Goal: Contribute content: Add original content to the website for others to see

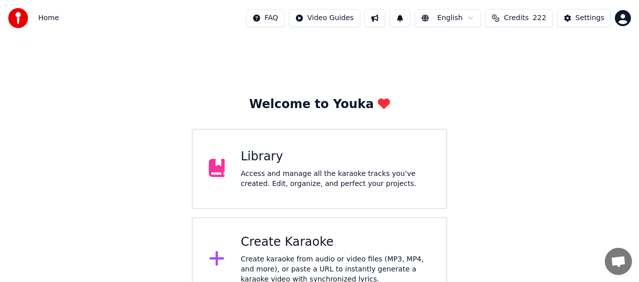
click at [270, 164] on div "Library" at bounding box center [336, 157] width 190 height 16
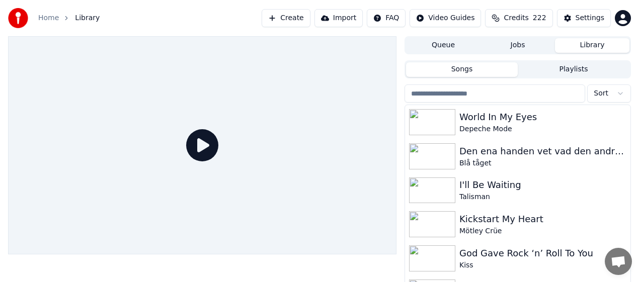
click at [483, 93] on input "search" at bounding box center [495, 94] width 181 height 18
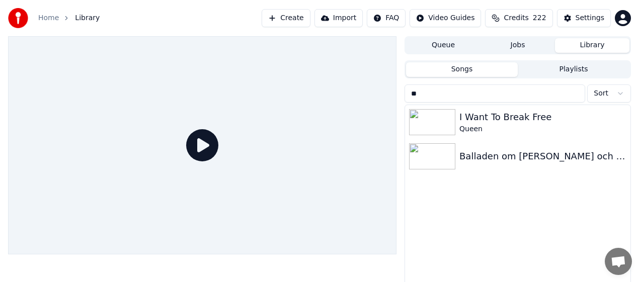
type input "*"
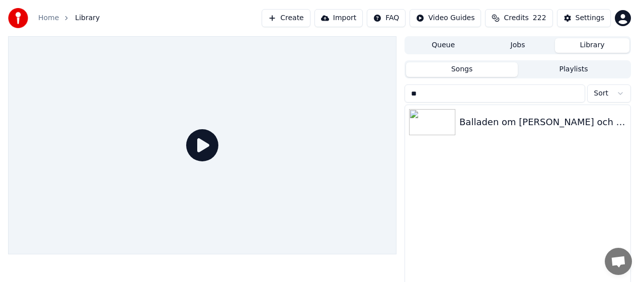
type input "*"
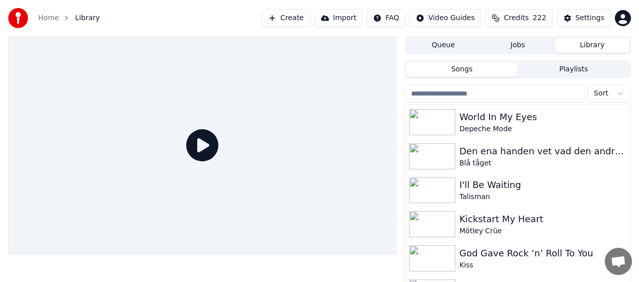
click at [295, 19] on button "Create" at bounding box center [286, 18] width 49 height 18
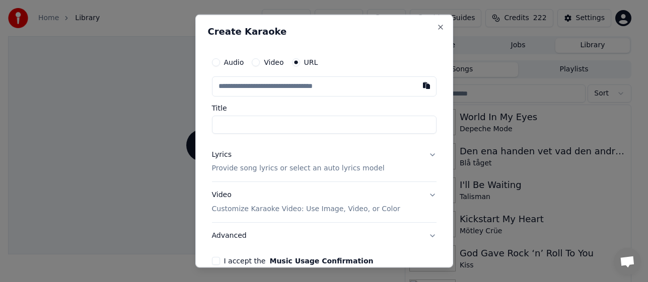
paste input "**********"
type input "**********"
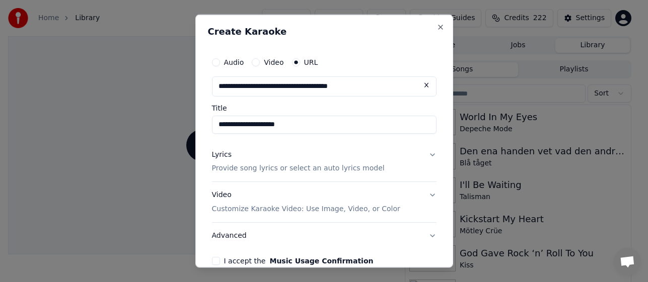
type input "**********"
click at [351, 130] on input "**********" at bounding box center [324, 124] width 224 height 18
type input "**********"
click at [243, 169] on p "Provide song lyrics or select an auto lyrics model" at bounding box center [298, 169] width 173 height 10
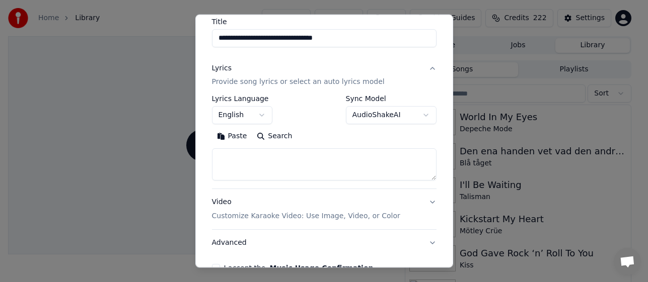
scroll to position [78, 0]
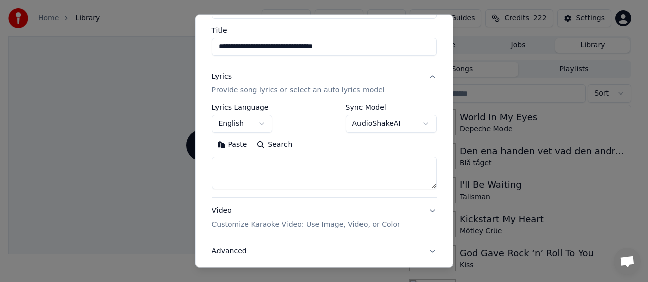
click at [265, 124] on button "English" at bounding box center [242, 124] width 60 height 18
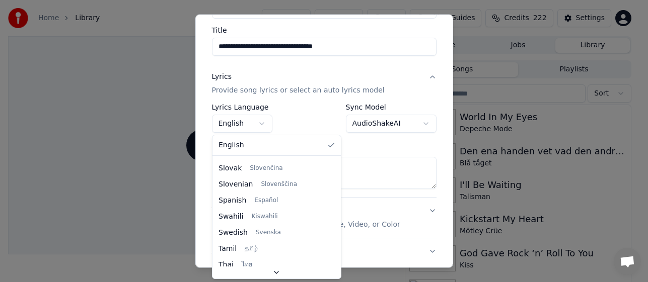
scroll to position [725, 0]
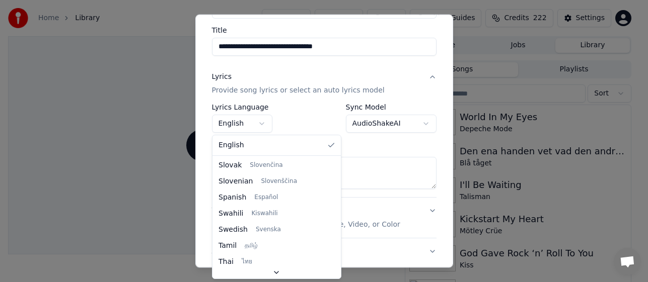
drag, startPoint x: 323, startPoint y: 174, endPoint x: 320, endPoint y: 288, distance: 113.8
click at [335, 288] on div at bounding box center [337, 283] width 4 height 23
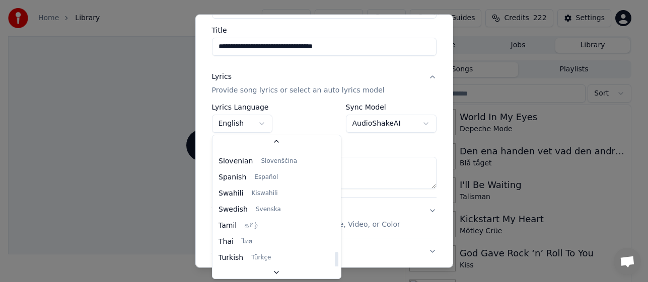
select select "**"
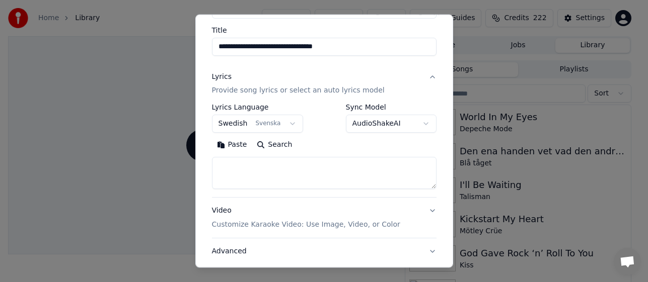
click at [284, 162] on textarea at bounding box center [324, 173] width 224 height 32
paste textarea "**********"
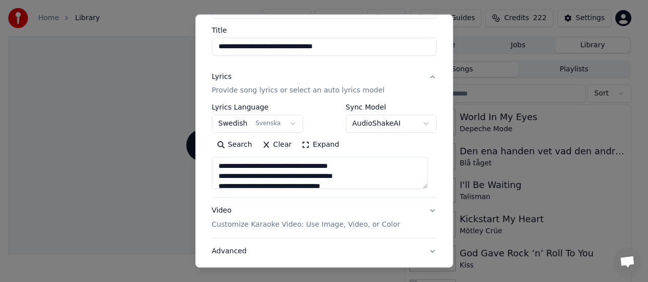
scroll to position [284, 0]
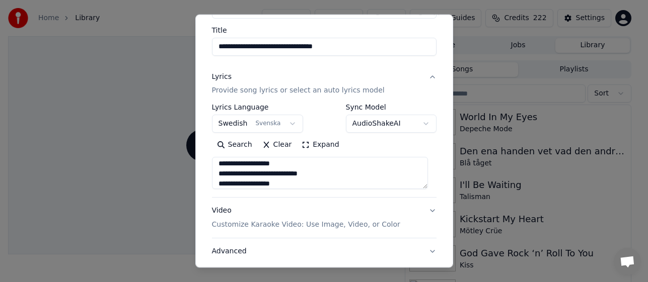
type textarea "**********"
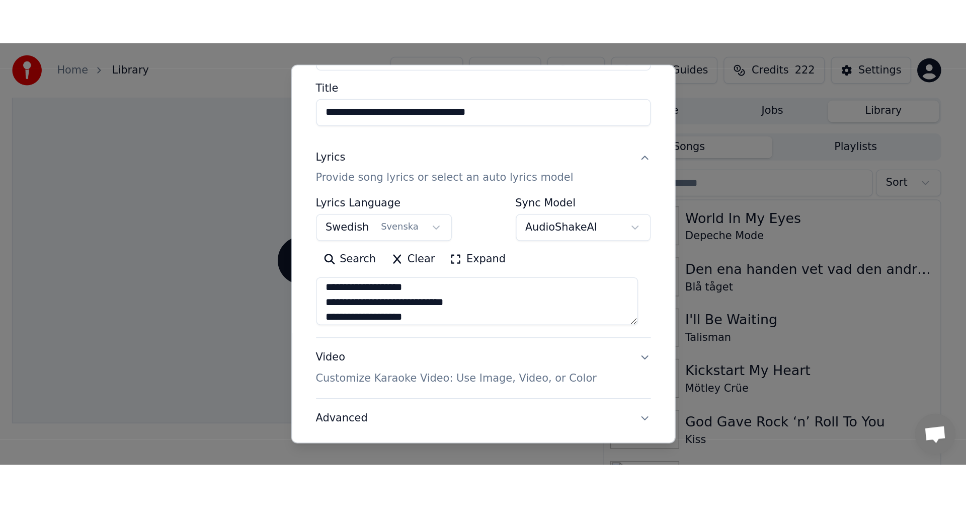
scroll to position [145, 0]
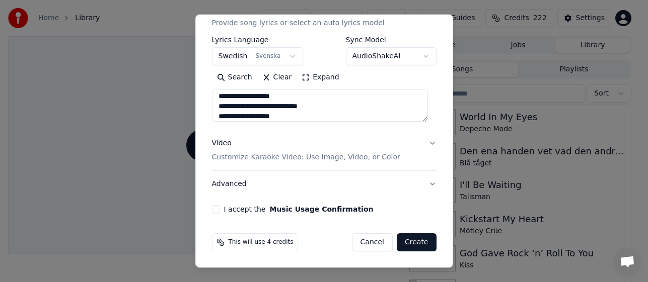
click at [216, 210] on button "I accept the Music Usage Confirmation" at bounding box center [216, 209] width 8 height 8
click at [406, 247] on button "Create" at bounding box center [417, 243] width 40 height 18
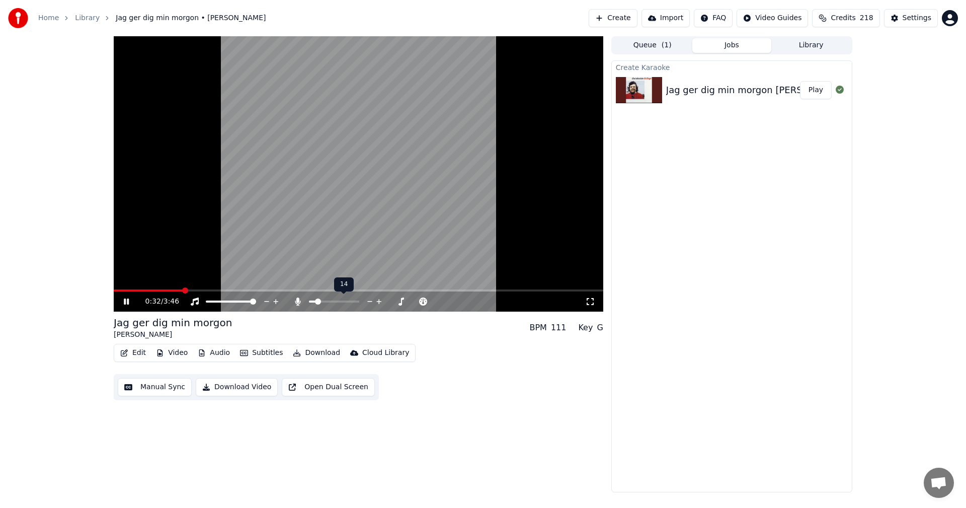
click at [316, 301] on span at bounding box center [318, 301] width 6 height 6
click at [806, 42] on button "Library" at bounding box center [812, 45] width 80 height 15
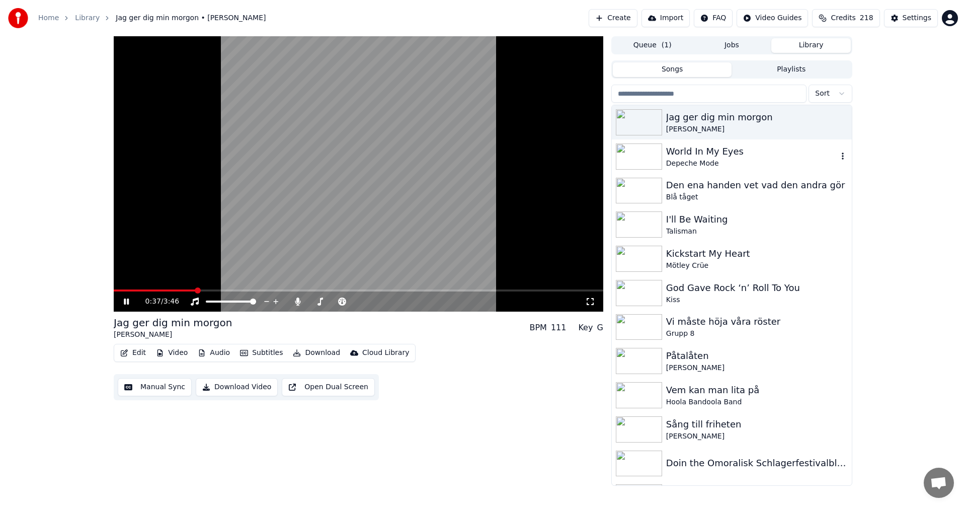
click at [729, 175] on div "Den ena handen vet vad den andra gör Blå tåget" at bounding box center [732, 191] width 240 height 34
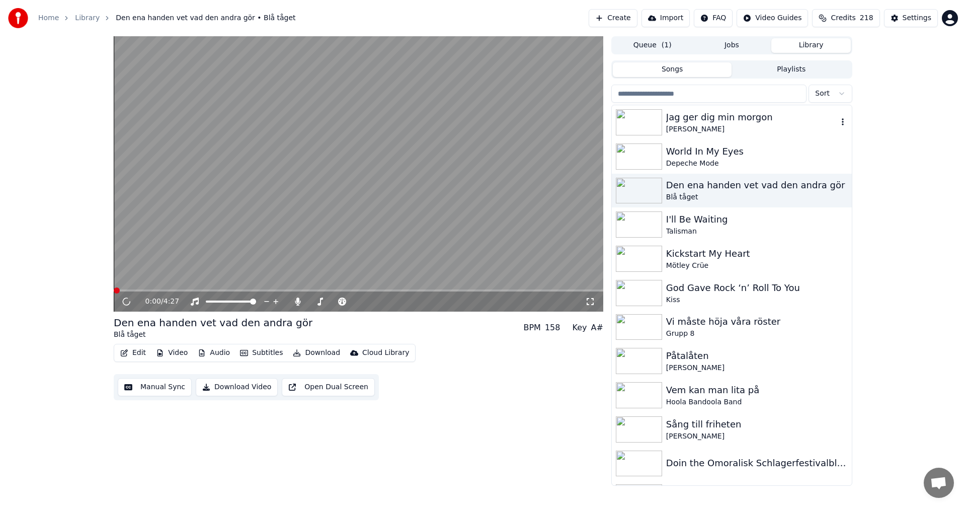
click at [742, 125] on div "[PERSON_NAME]" at bounding box center [752, 129] width 172 height 10
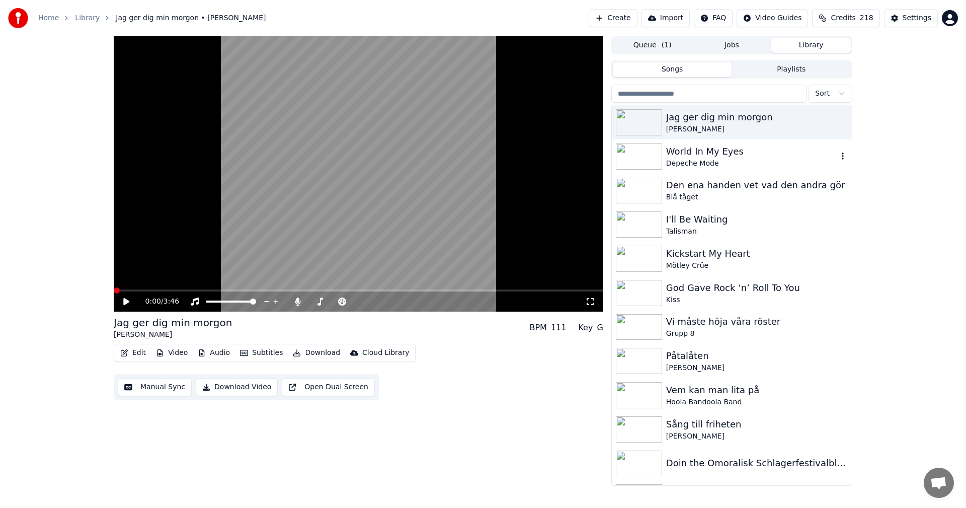
click at [719, 150] on div "World In My Eyes" at bounding box center [752, 151] width 172 height 14
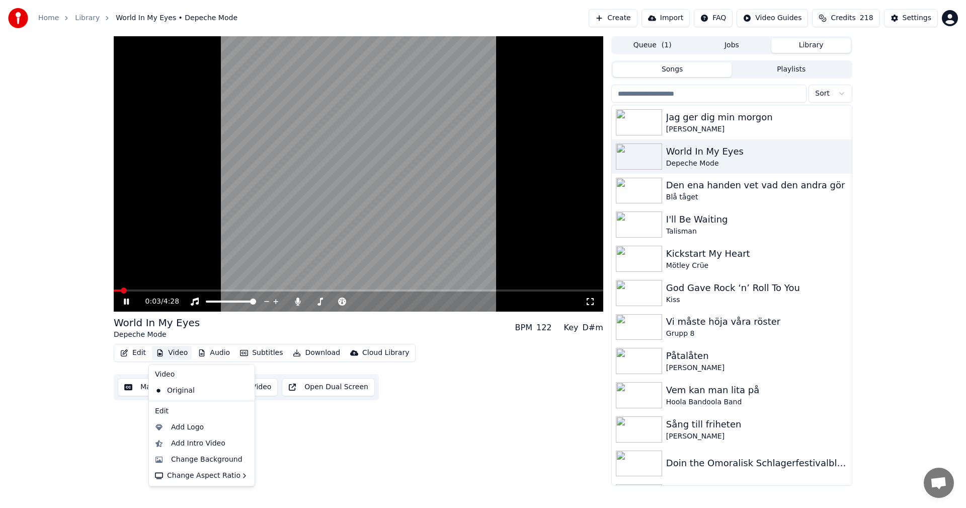
click at [183, 349] on button "Video" at bounding box center [172, 353] width 40 height 14
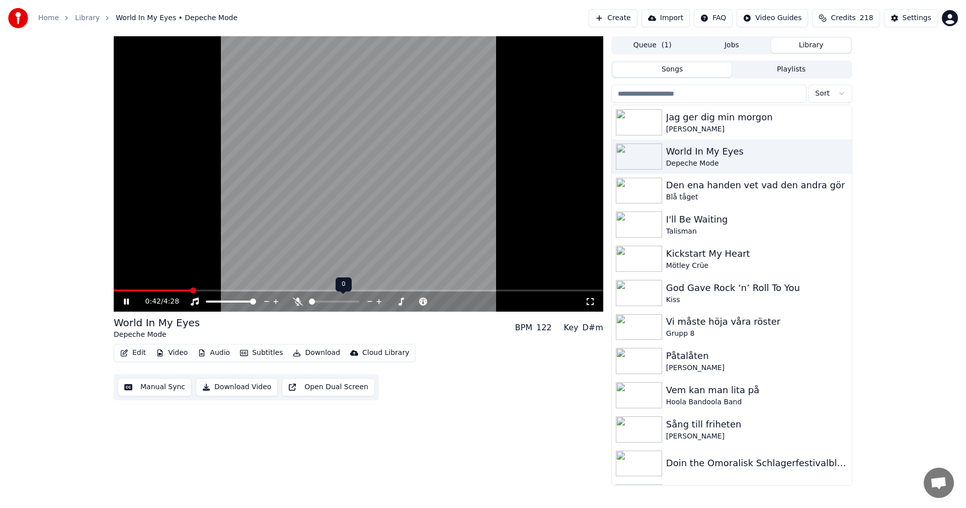
click at [309, 303] on span at bounding box center [312, 301] width 6 height 6
click at [718, 114] on div "Jag ger dig min morgon" at bounding box center [752, 117] width 172 height 14
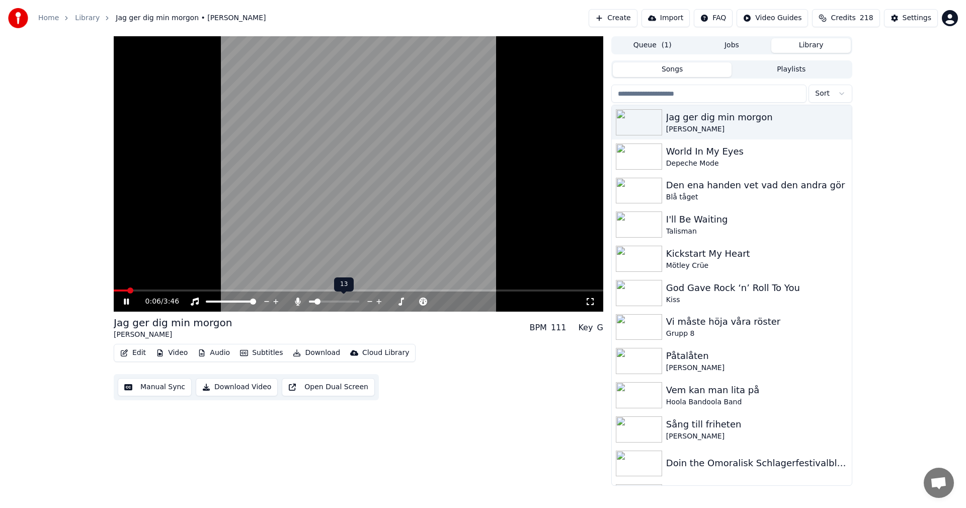
click at [316, 304] on span at bounding box center [318, 301] width 6 height 6
click at [313, 301] on span at bounding box center [315, 301] width 6 height 6
click at [174, 359] on button "Video" at bounding box center [172, 353] width 40 height 14
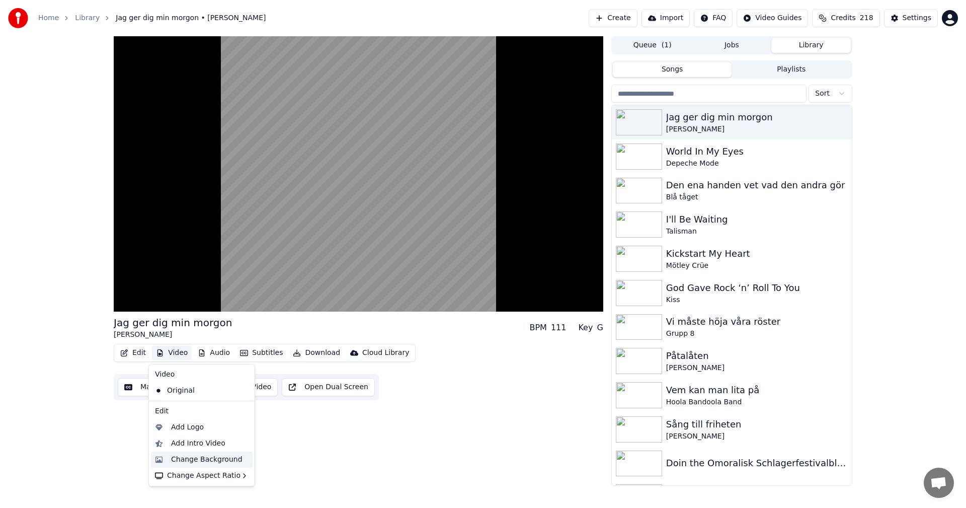
click at [215, 456] on div "Change Background" at bounding box center [206, 459] width 71 height 10
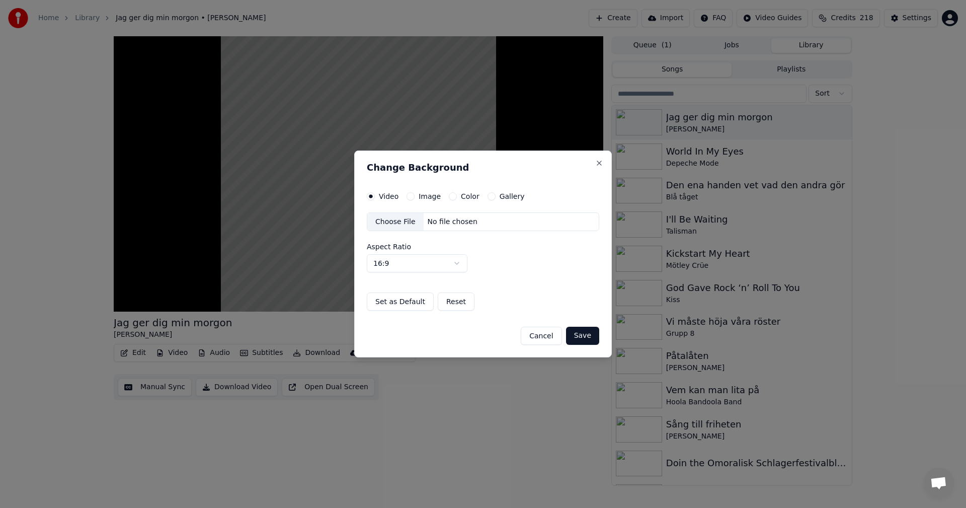
click at [492, 198] on div "Gallery" at bounding box center [506, 196] width 37 height 8
click at [488, 198] on button "Gallery" at bounding box center [492, 196] width 8 height 8
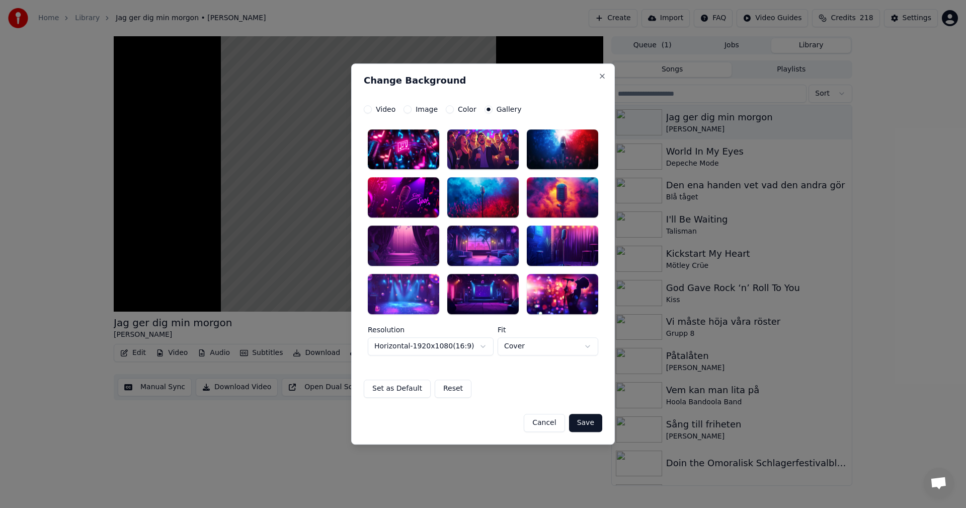
click at [422, 241] on div at bounding box center [403, 246] width 71 height 40
click at [586, 422] on button "Save" at bounding box center [585, 423] width 33 height 18
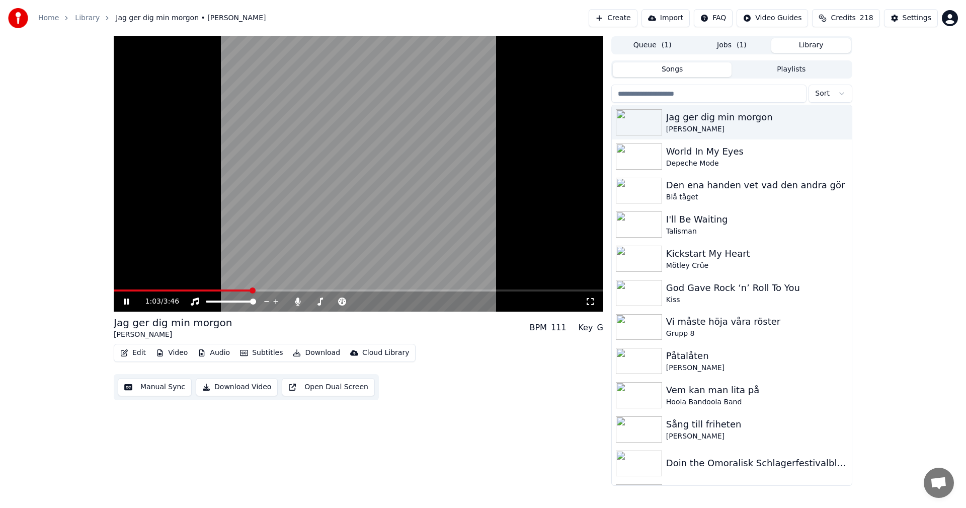
click at [824, 52] on button "Library" at bounding box center [812, 45] width 80 height 15
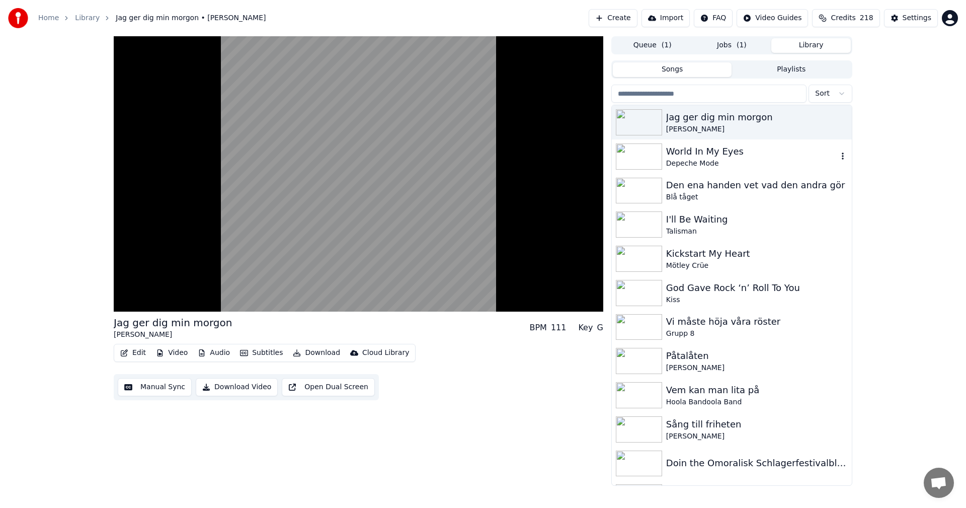
click at [743, 146] on div "World In My Eyes" at bounding box center [752, 151] width 172 height 14
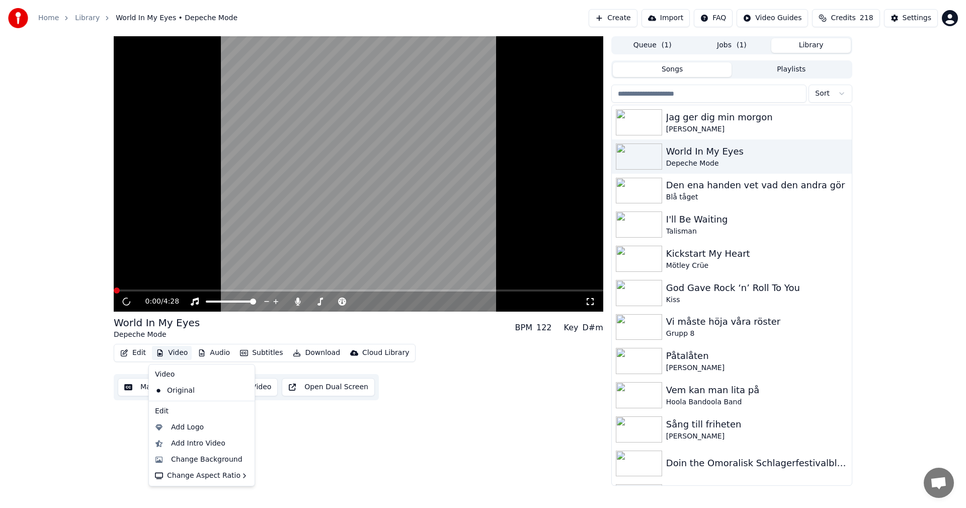
click at [184, 346] on button "Video" at bounding box center [172, 353] width 40 height 14
click at [202, 452] on div "Change Background" at bounding box center [202, 459] width 102 height 16
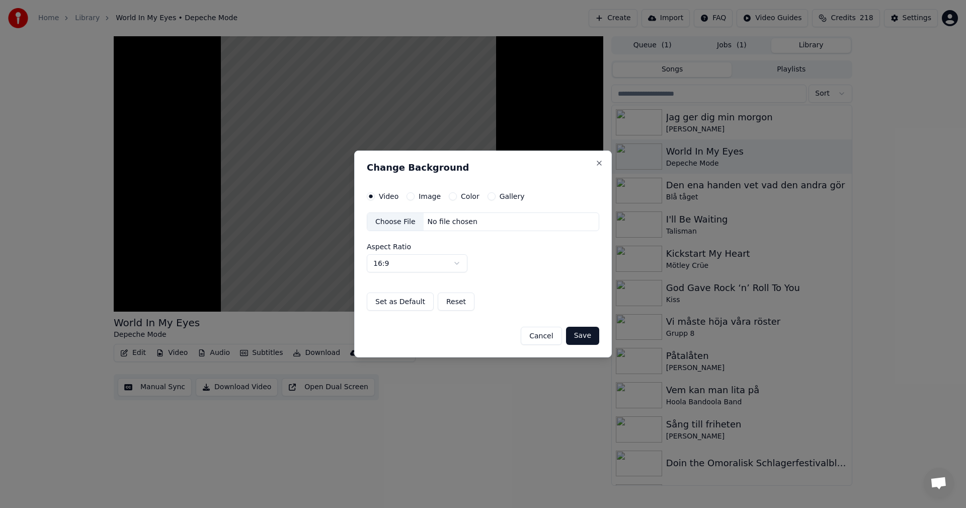
click at [490, 195] on button "Gallery" at bounding box center [492, 196] width 8 height 8
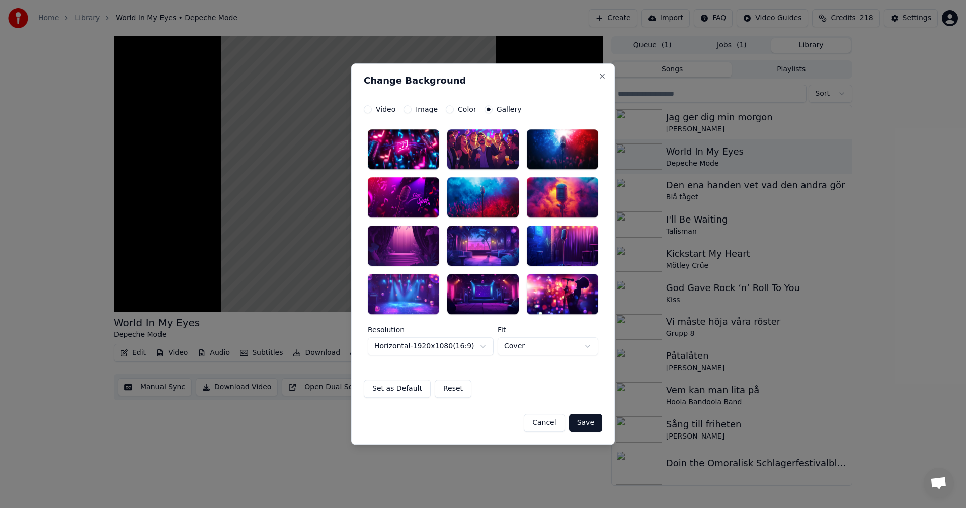
click at [577, 153] on div at bounding box center [562, 149] width 71 height 40
click at [591, 419] on button "Save" at bounding box center [585, 423] width 33 height 18
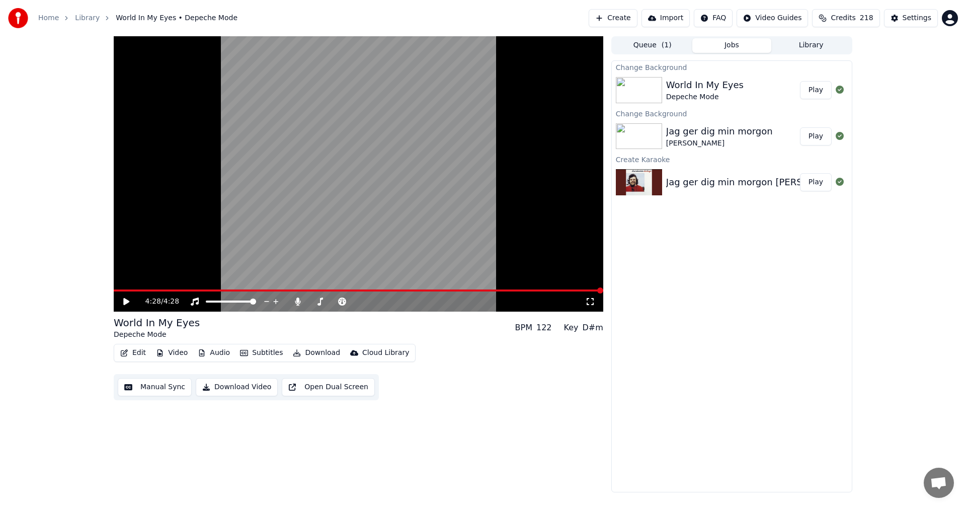
click at [813, 94] on button "Play" at bounding box center [816, 90] width 32 height 18
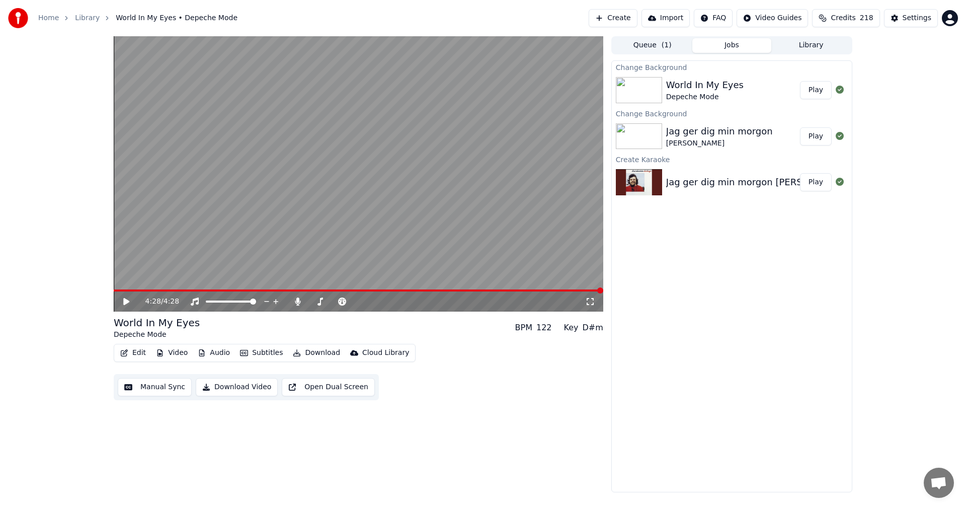
click at [816, 137] on button "Play" at bounding box center [816, 136] width 32 height 18
click at [134, 349] on button "Edit" at bounding box center [133, 353] width 34 height 14
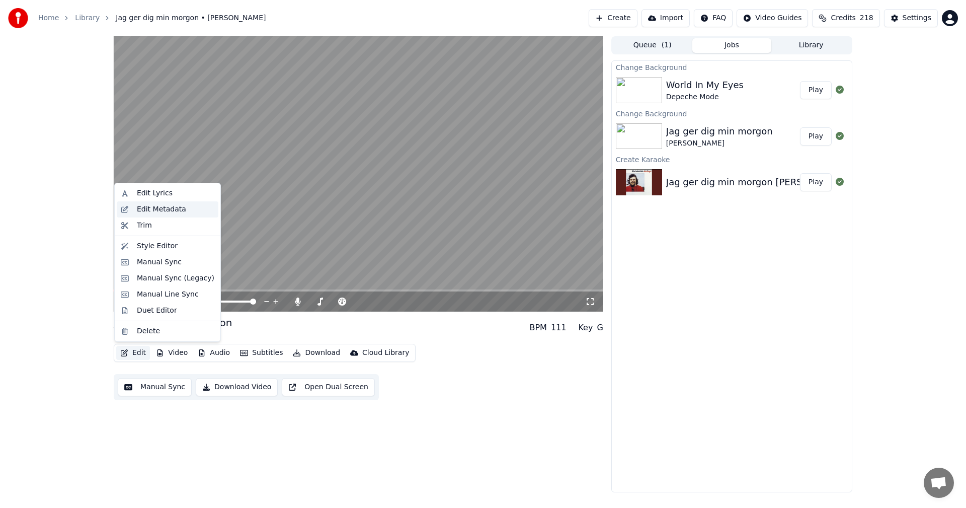
click at [172, 209] on div "Edit Metadata" at bounding box center [161, 209] width 49 height 10
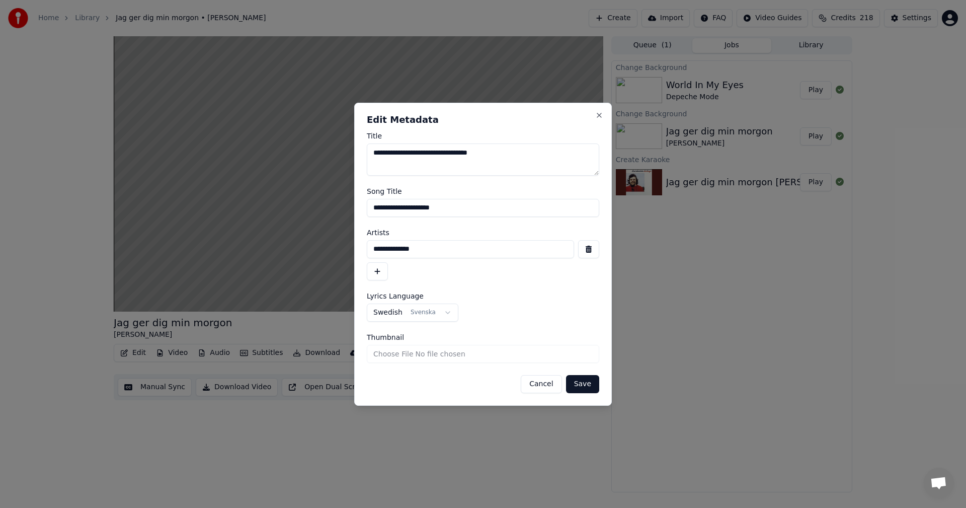
drag, startPoint x: 456, startPoint y: 247, endPoint x: 157, endPoint y: 258, distance: 299.7
click at [157, 258] on body "**********" at bounding box center [483, 254] width 966 height 508
click at [543, 388] on button "Cancel" at bounding box center [541, 384] width 41 height 18
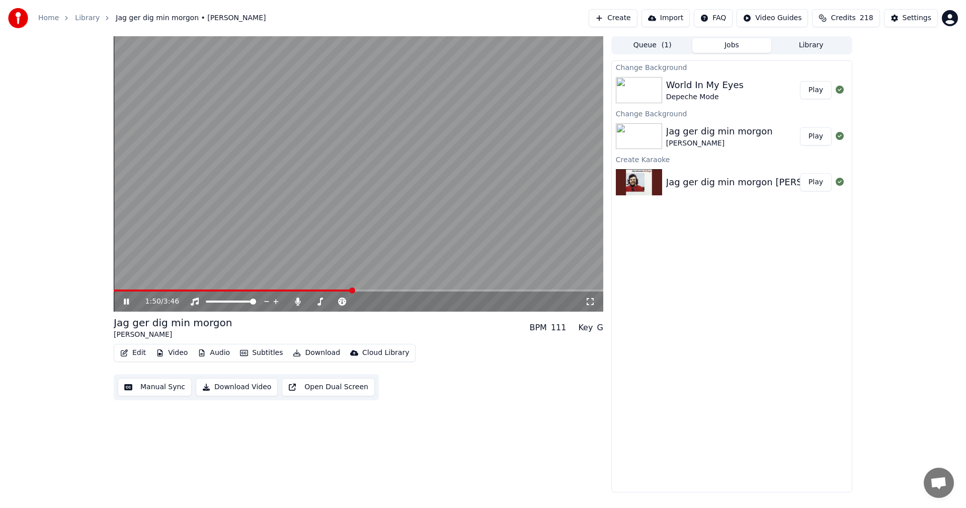
click at [128, 297] on div "1:50 / 3:46" at bounding box center [359, 301] width 482 height 10
click at [126, 298] on icon at bounding box center [134, 301] width 24 height 8
click at [628, 18] on button "Create" at bounding box center [613, 18] width 49 height 18
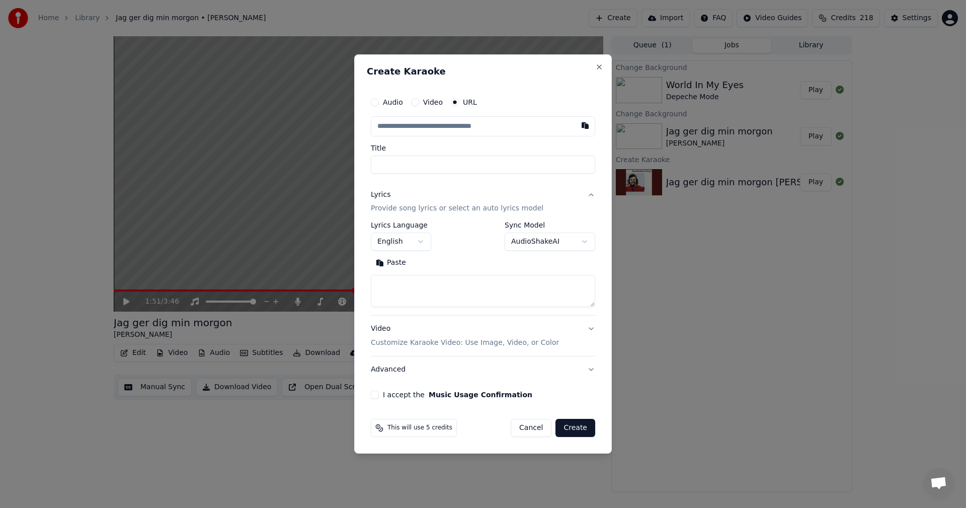
type input "**********"
click at [476, 173] on input "**********" at bounding box center [483, 165] width 224 height 18
type input "**********"
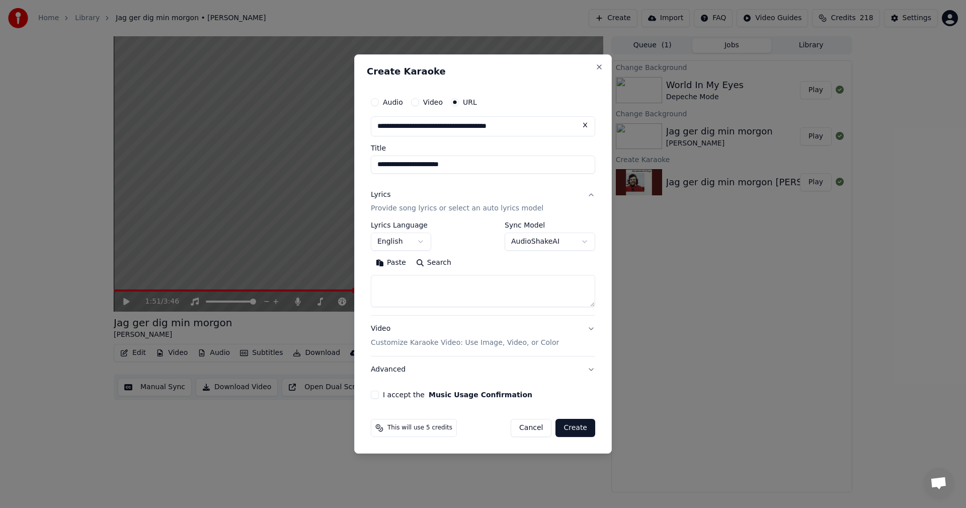
type input "**********"
click at [429, 240] on button "English" at bounding box center [401, 242] width 60 height 18
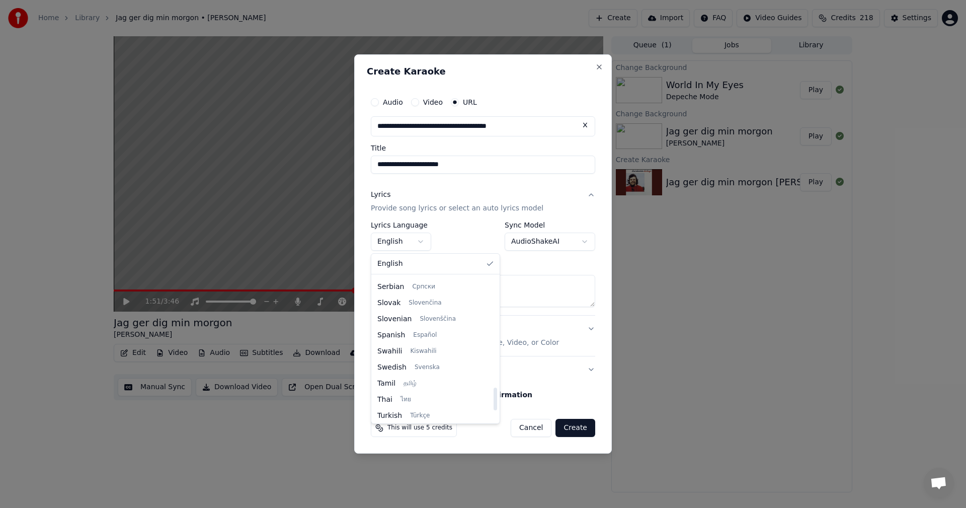
scroll to position [715, 0]
drag, startPoint x: 485, startPoint y: 291, endPoint x: 495, endPoint y: 403, distance: 112.6
click at [495, 403] on div at bounding box center [496, 400] width 4 height 23
select select "**"
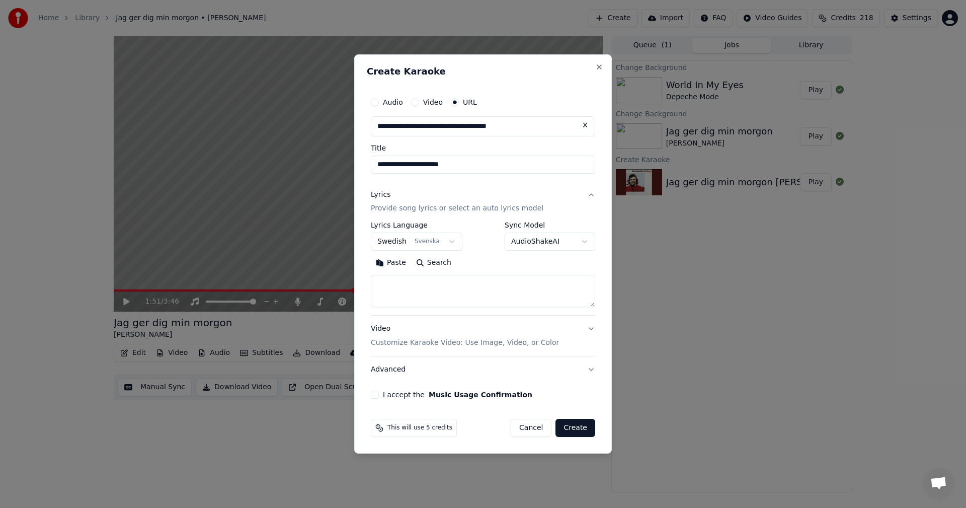
click at [424, 293] on textarea at bounding box center [483, 291] width 224 height 32
paste textarea "**********"
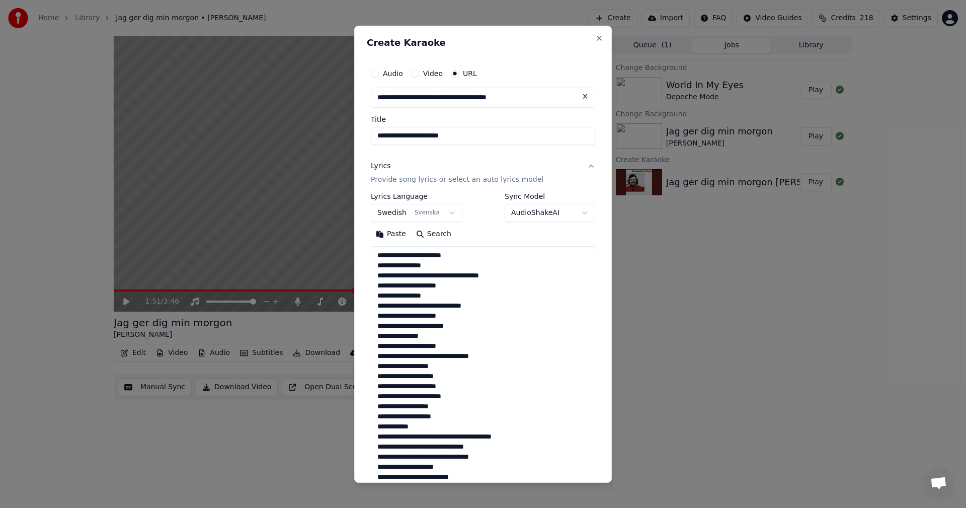
scroll to position [546, 0]
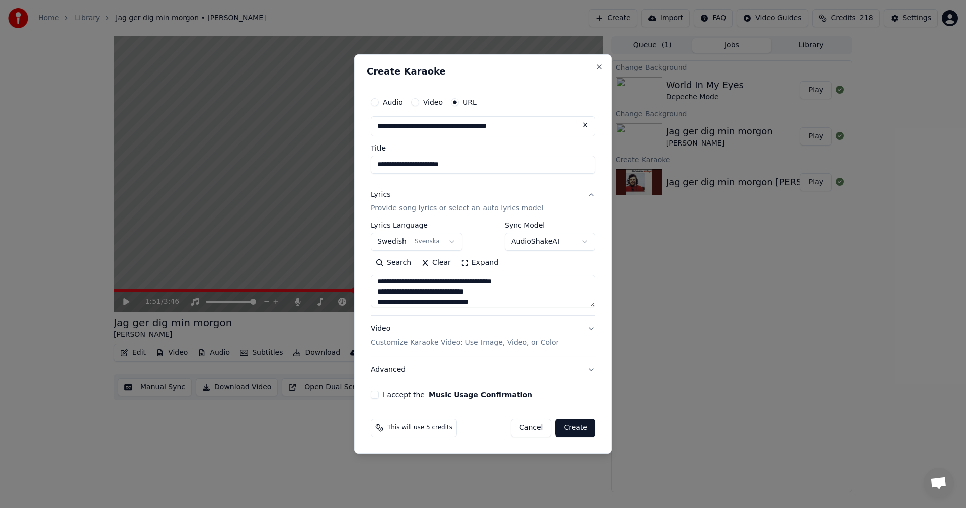
type textarea "**********"
click at [376, 395] on button "I accept the Music Usage Confirmation" at bounding box center [375, 395] width 8 height 8
click at [567, 433] on button "Create" at bounding box center [576, 428] width 40 height 18
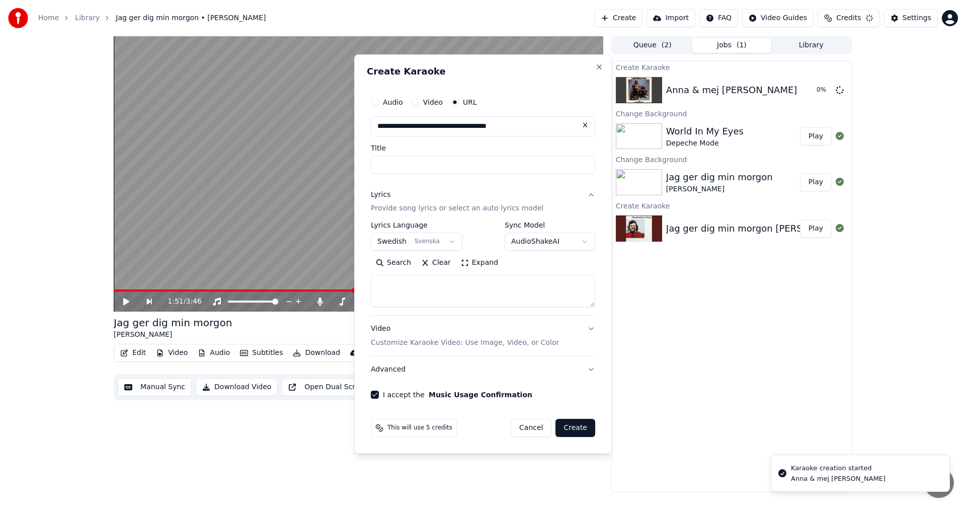
select select
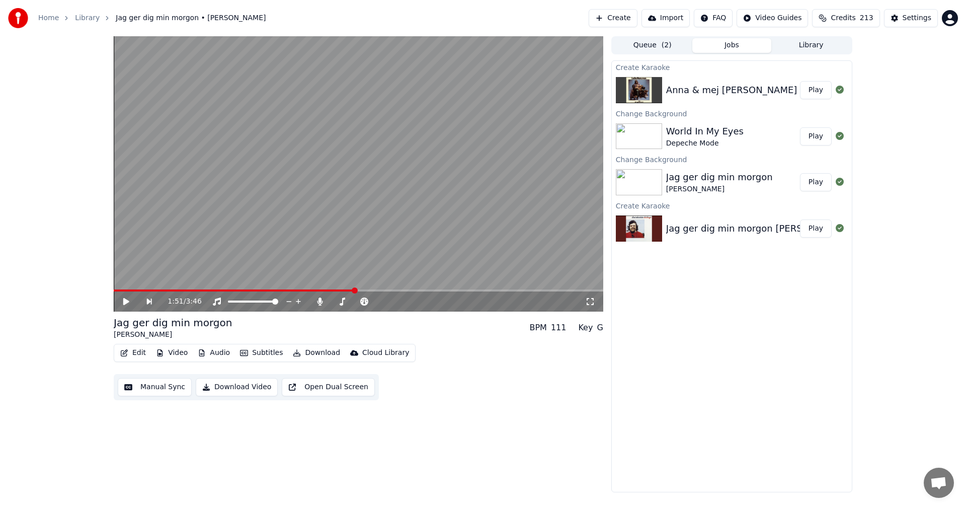
click at [815, 91] on button "Play" at bounding box center [816, 90] width 32 height 18
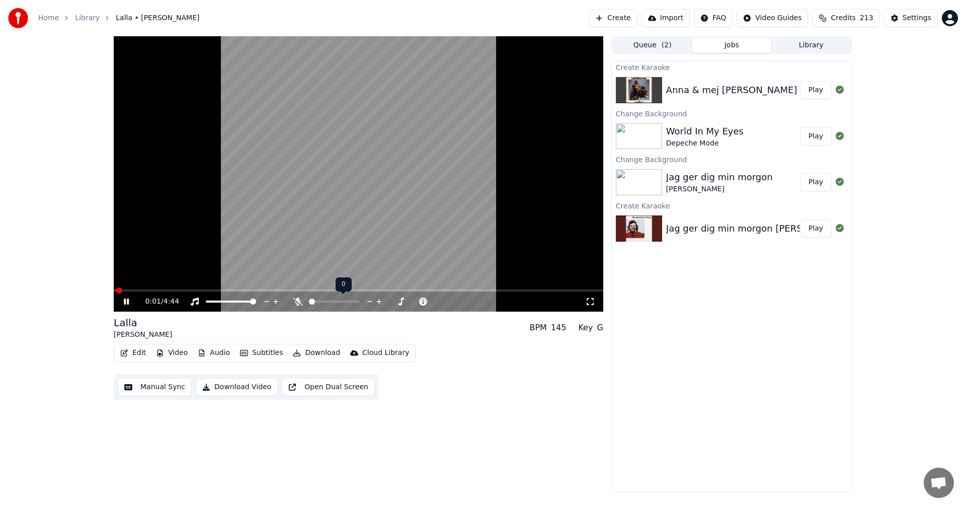
click at [309, 303] on span at bounding box center [312, 301] width 6 height 6
click at [593, 300] on icon at bounding box center [590, 301] width 7 height 7
click at [418, 290] on span at bounding box center [359, 290] width 490 height 2
click at [444, 291] on span at bounding box center [359, 290] width 490 height 2
click at [127, 300] on icon at bounding box center [134, 301] width 24 height 8
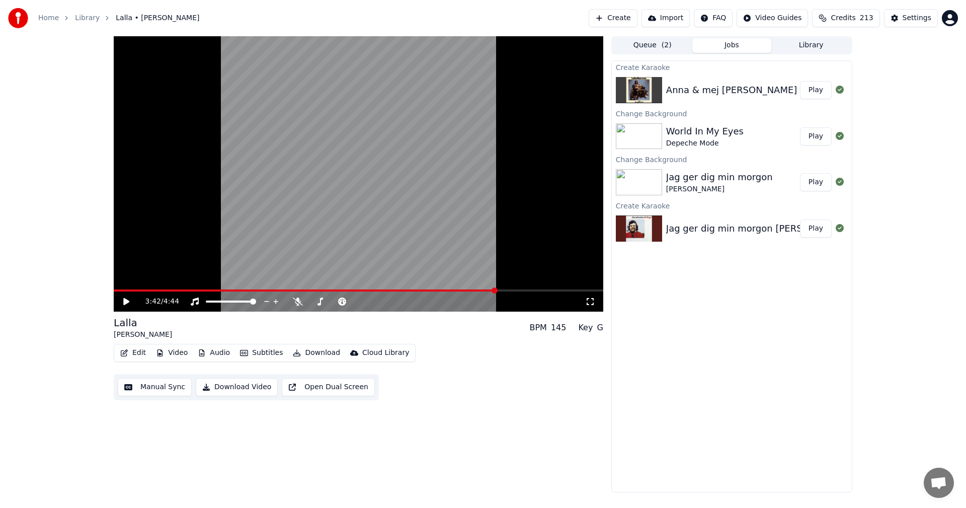
click at [127, 300] on icon at bounding box center [126, 301] width 6 height 7
click at [155, 290] on span at bounding box center [309, 290] width 391 height 2
click at [178, 350] on button "Video" at bounding box center [172, 353] width 40 height 14
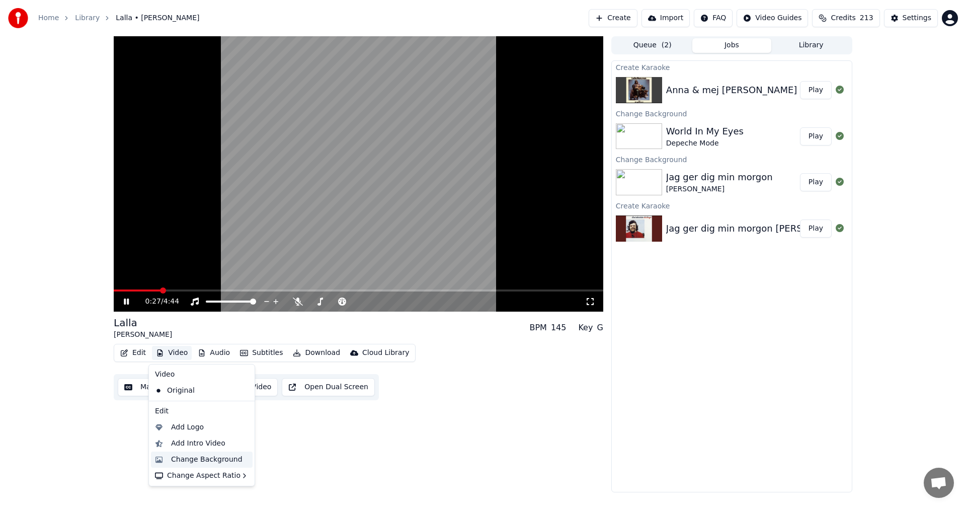
click at [213, 457] on div "Change Background" at bounding box center [206, 459] width 71 height 10
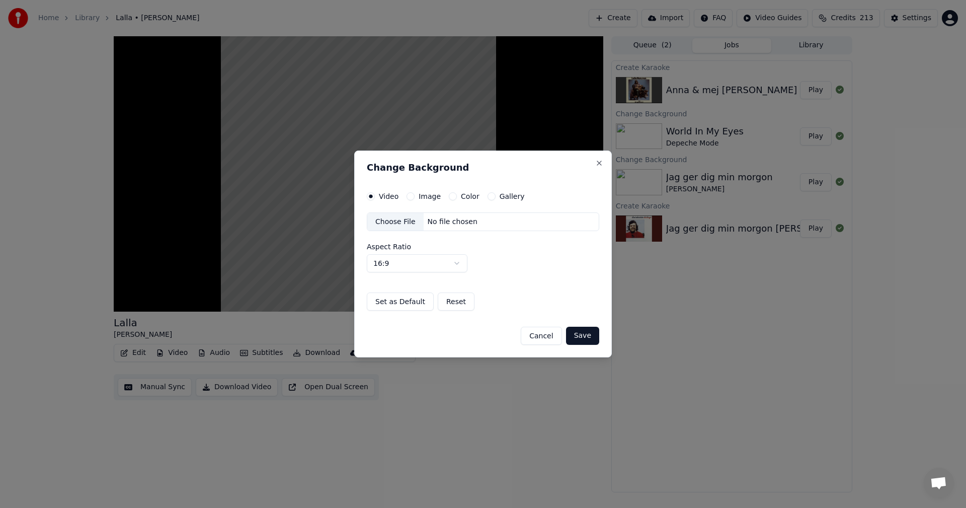
click at [488, 199] on button "Gallery" at bounding box center [492, 196] width 8 height 8
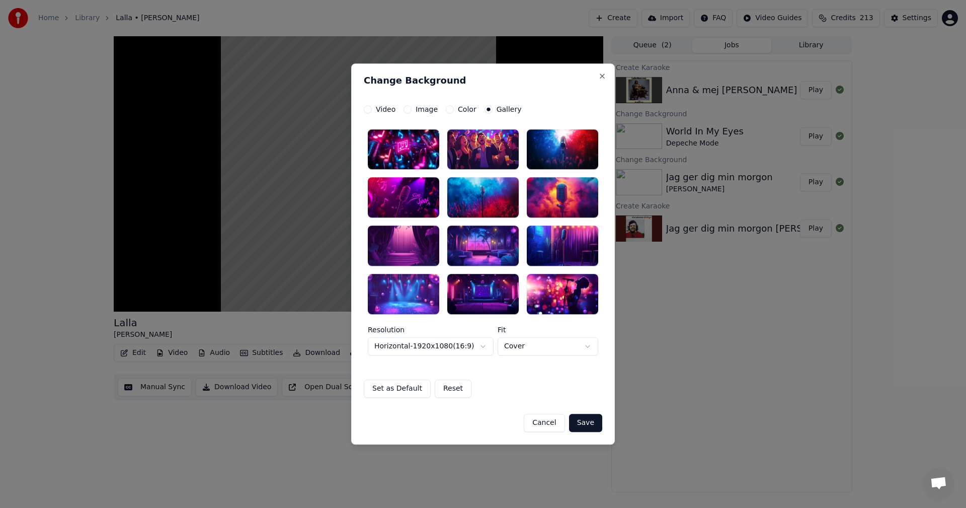
click at [414, 296] on div at bounding box center [403, 294] width 71 height 40
click at [593, 421] on button "Save" at bounding box center [585, 423] width 33 height 18
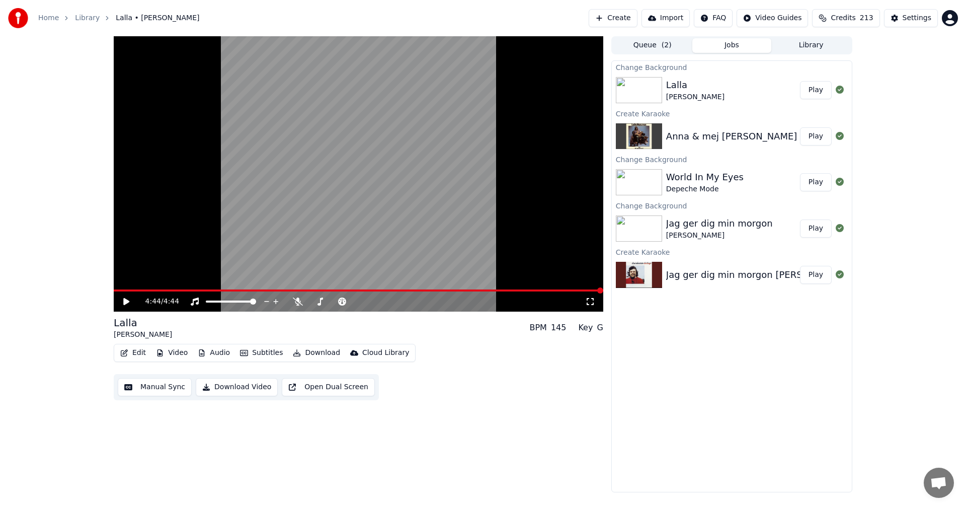
click at [838, 18] on button "Credits 213" at bounding box center [845, 18] width 67 height 18
click at [847, 136] on button "Refresh" at bounding box center [852, 140] width 52 height 18
click at [900, 193] on div "4:44 / 4:44 [PERSON_NAME] BPM 145 Key G Edit Video Audio Subtitles Download Clo…" at bounding box center [483, 264] width 966 height 456
click at [821, 90] on button "Play" at bounding box center [816, 90] width 32 height 18
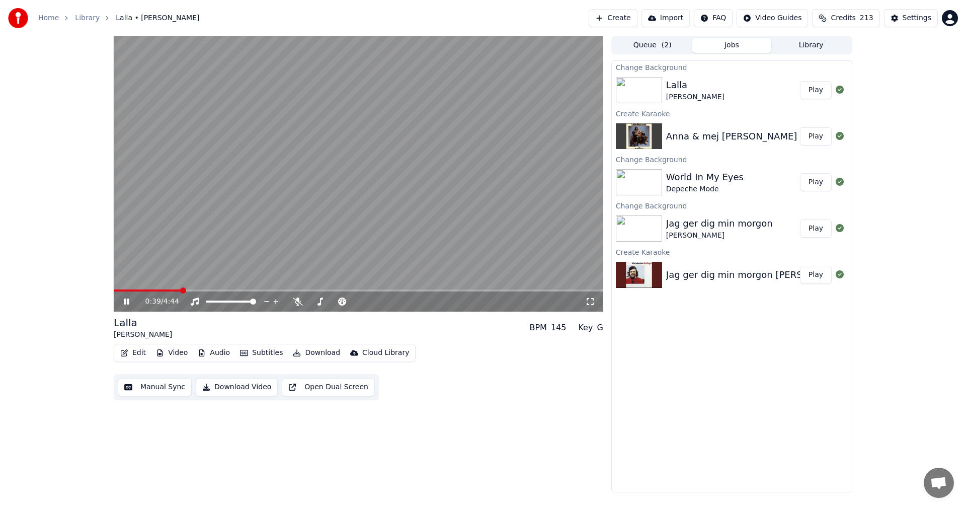
click at [127, 300] on icon at bounding box center [134, 301] width 24 height 8
